Goal: Information Seeking & Learning: Find specific fact

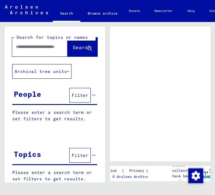
click at [29, 49] on input "text" at bounding box center [37, 47] width 43 height 6
type input "******"
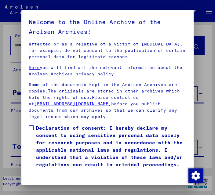
scroll to position [103, 0]
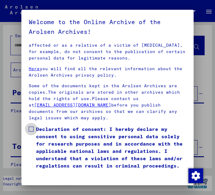
click at [37, 130] on span "Declaration of consent: I hereby declare my consent to using sensitive personal…" at bounding box center [111, 148] width 150 height 44
click at [43, 181] on button "I agree" at bounding box center [41, 180] width 24 height 15
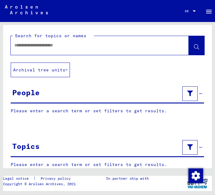
click at [41, 45] on input "text" at bounding box center [94, 45] width 160 height 6
type input "******"
click at [201, 49] on button at bounding box center [197, 45] width 16 height 19
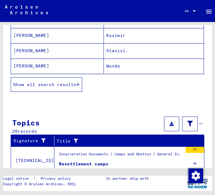
scroll to position [120, 0]
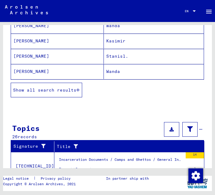
click at [67, 91] on span "Show all search results" at bounding box center [44, 89] width 63 height 5
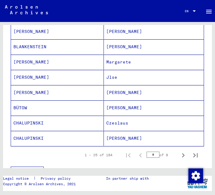
scroll to position [359, 0]
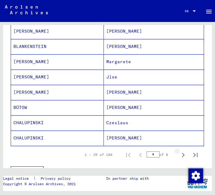
click at [184, 159] on icon "Next page" at bounding box center [183, 155] width 9 height 9
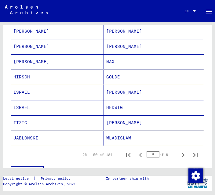
click at [184, 158] on icon "Next page" at bounding box center [183, 155] width 9 height 9
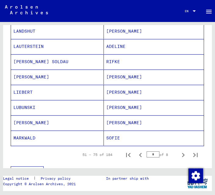
click at [184, 161] on button "Next page" at bounding box center [183, 155] width 12 height 12
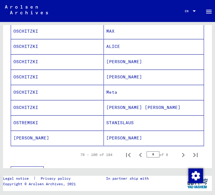
click at [185, 159] on icon "Next page" at bounding box center [183, 155] width 9 height 9
type input "*"
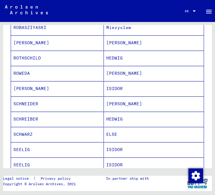
scroll to position [317, 0]
